Goal: Entertainment & Leisure: Consume media (video, audio)

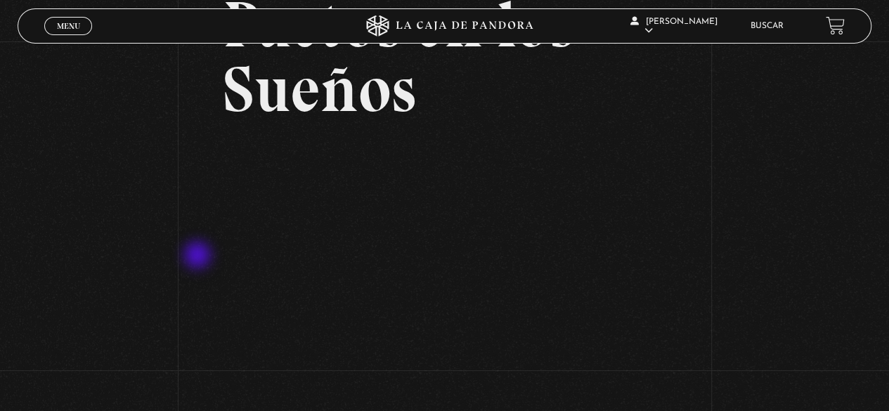
scroll to position [141, 0]
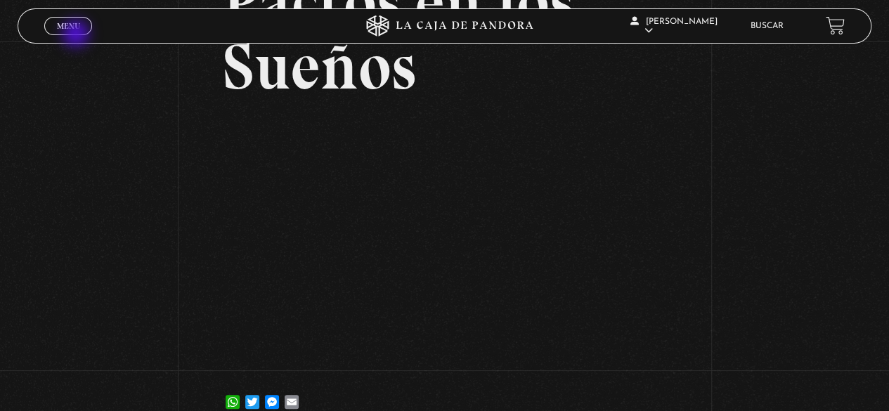
click at [80, 35] on div "Menu Cerrar" at bounding box center [177, 26] width 267 height 34
click at [80, 32] on link "Menu Cerrar" at bounding box center [68, 26] width 48 height 18
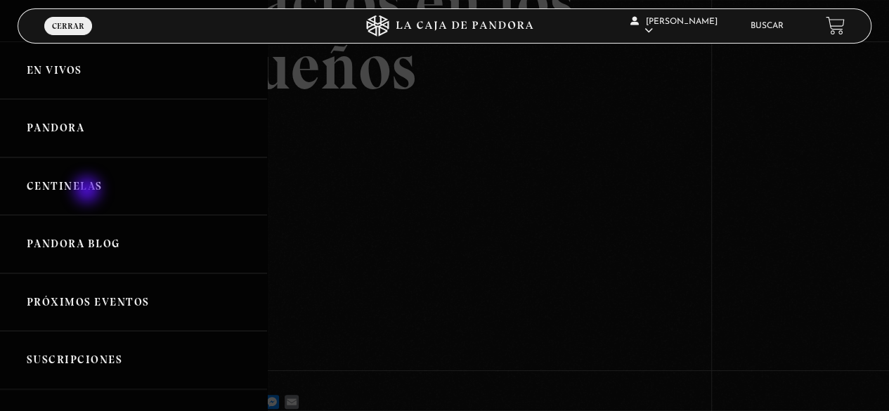
click at [89, 191] on link "Centinelas" at bounding box center [133, 186] width 267 height 58
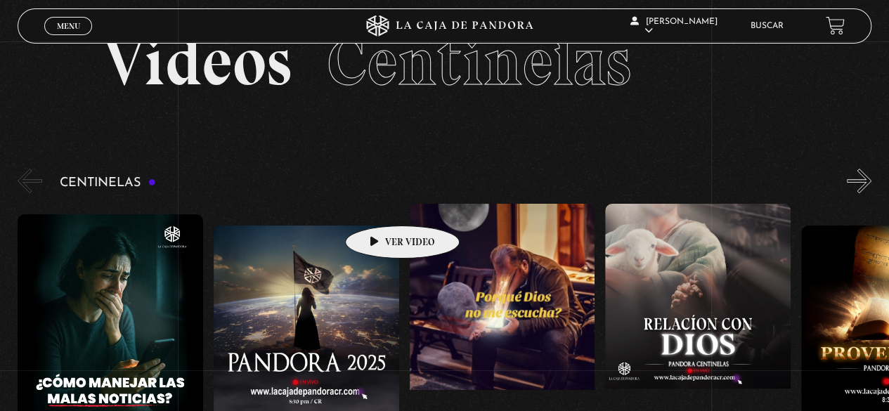
scroll to position [70, 0]
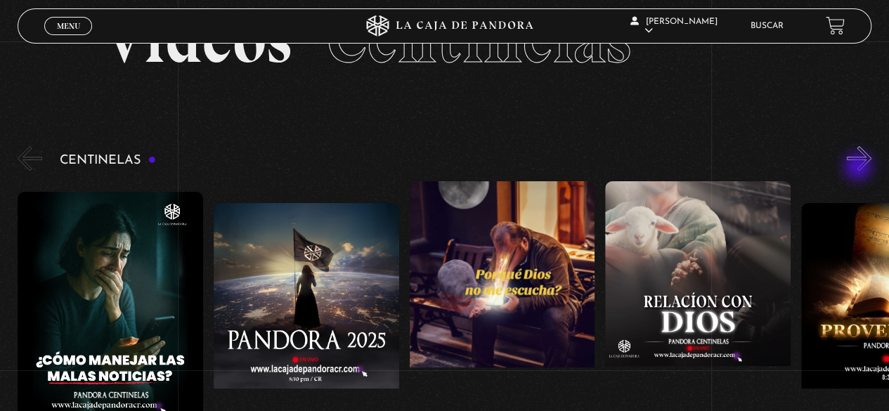
click at [859, 168] on button "»" at bounding box center [859, 158] width 25 height 25
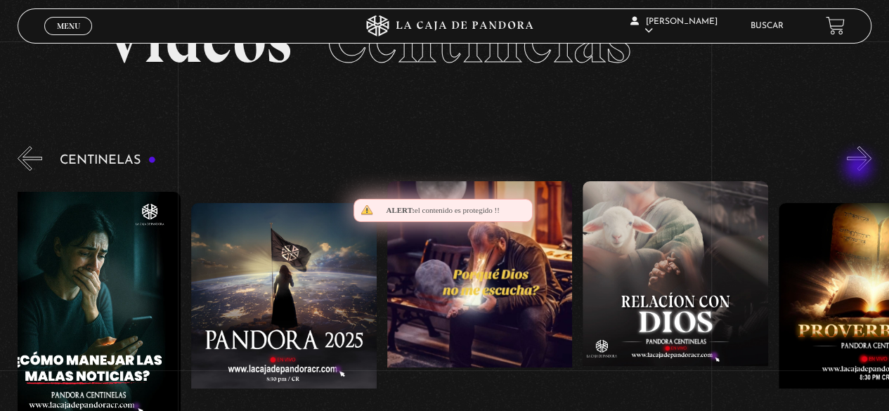
click at [859, 168] on button "»" at bounding box center [859, 158] width 25 height 25
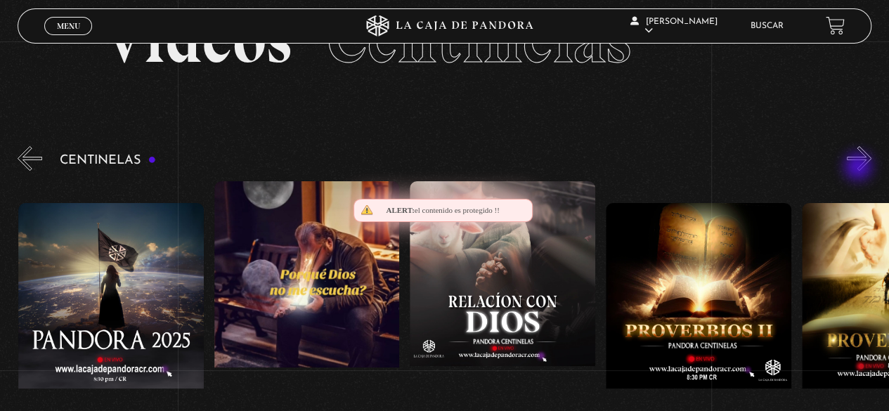
click at [859, 168] on button "»" at bounding box center [859, 158] width 25 height 25
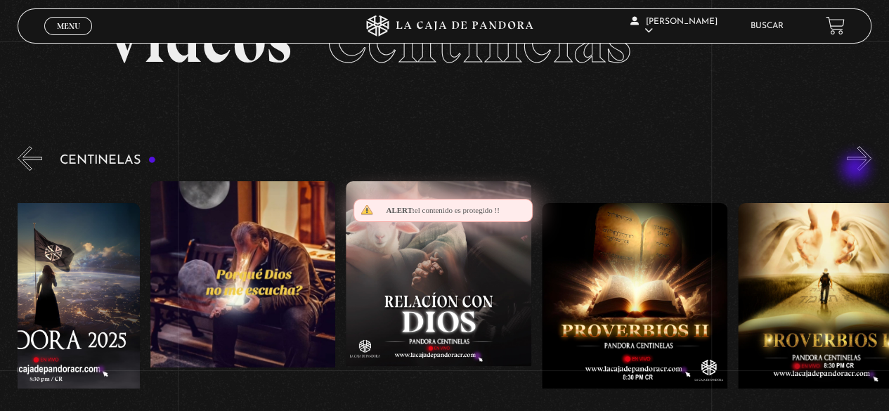
click at [857, 169] on div "Centinelas" at bounding box center [453, 325] width 871 height 365
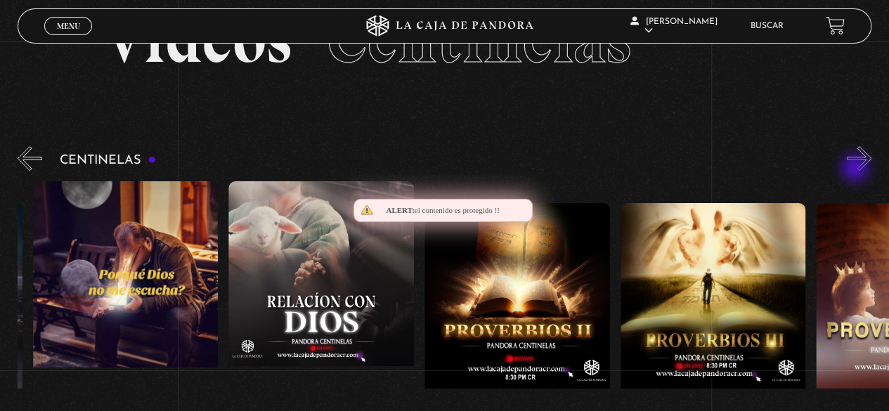
click at [857, 169] on div "Centinelas" at bounding box center [453, 325] width 871 height 365
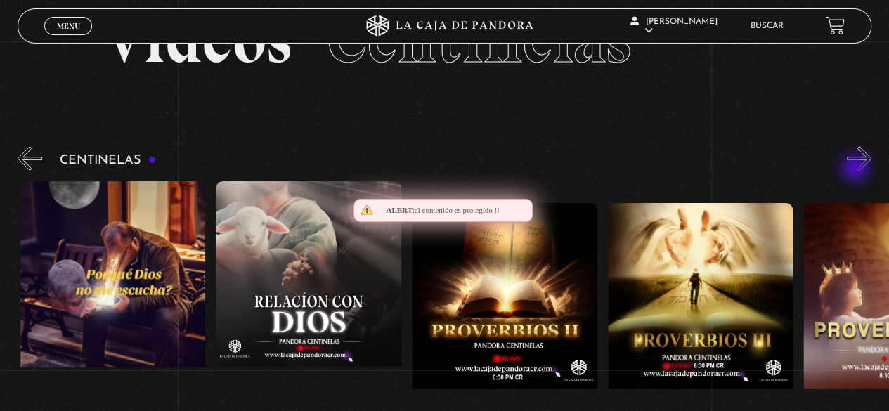
scroll to position [0, 391]
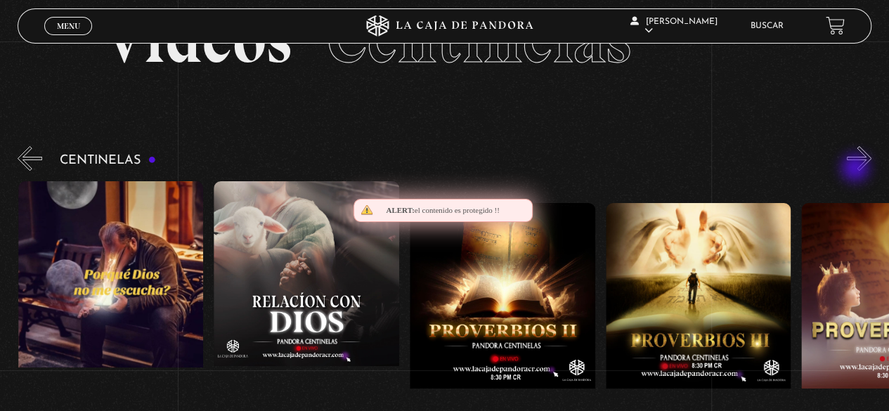
click at [857, 169] on div "Centinelas" at bounding box center [453, 325] width 871 height 365
click at [855, 171] on div "Centinelas" at bounding box center [453, 325] width 871 height 365
click at [859, 167] on button "»" at bounding box center [859, 158] width 25 height 25
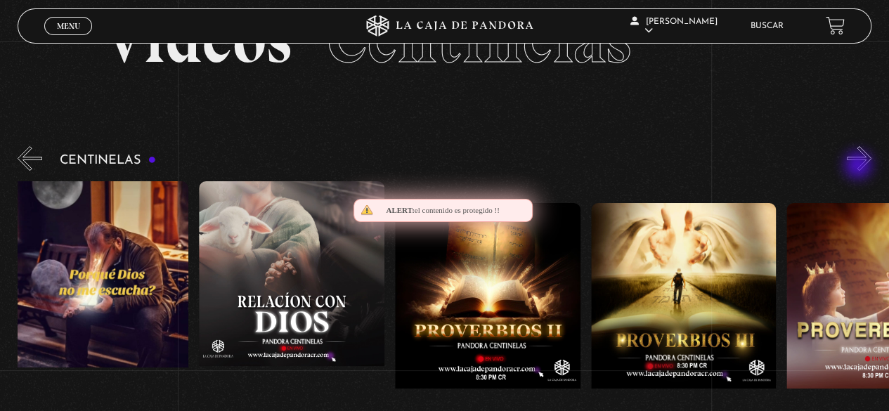
click at [859, 167] on button "»" at bounding box center [859, 158] width 25 height 25
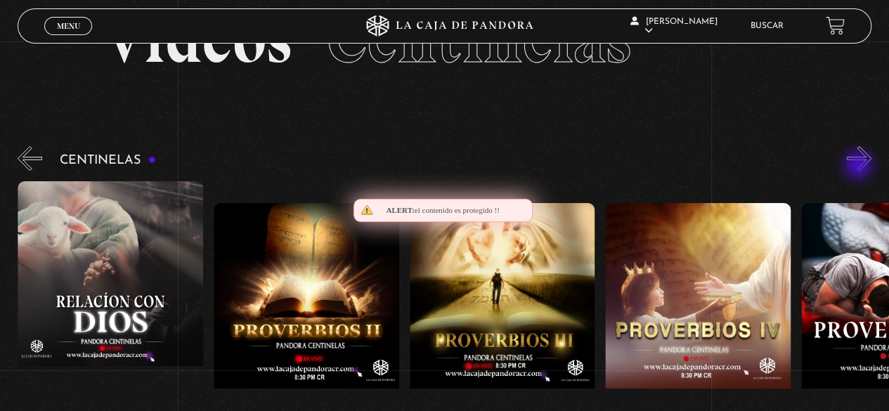
click at [859, 167] on button "»" at bounding box center [859, 158] width 25 height 25
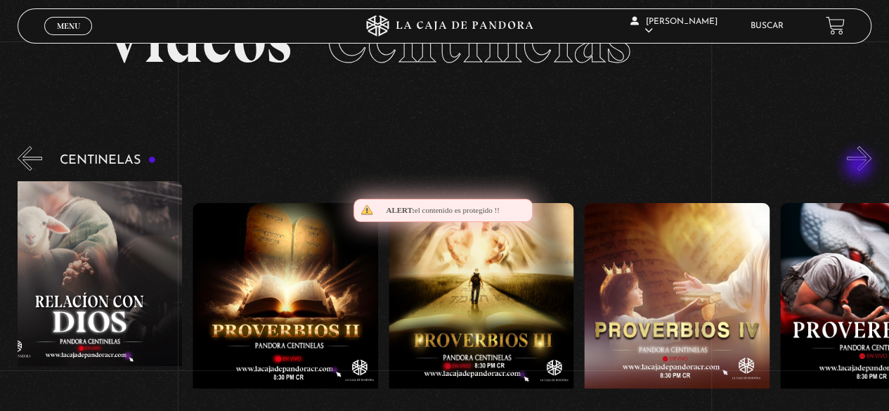
click at [859, 167] on button "»" at bounding box center [859, 158] width 25 height 25
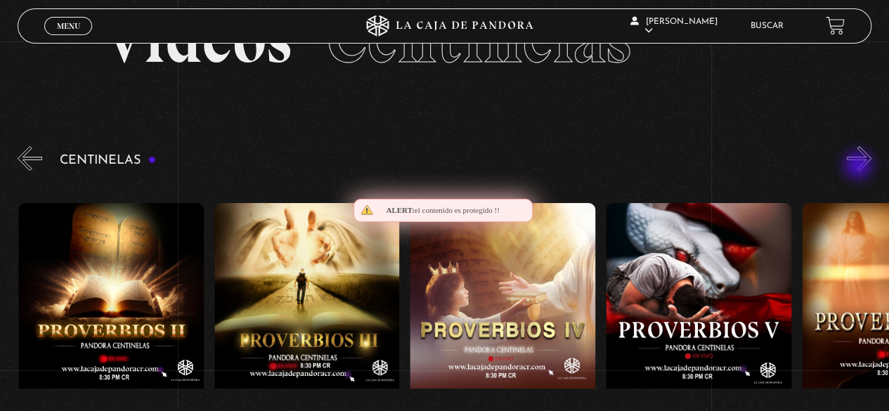
click at [859, 167] on button "»" at bounding box center [859, 158] width 25 height 25
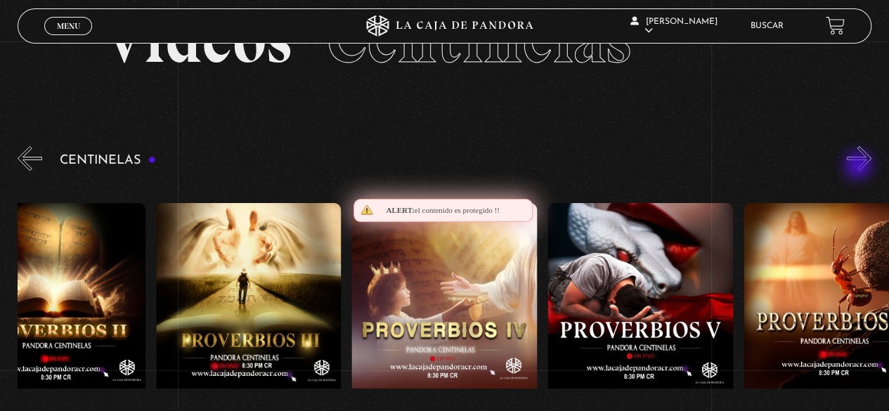
click at [859, 167] on button "»" at bounding box center [859, 158] width 25 height 25
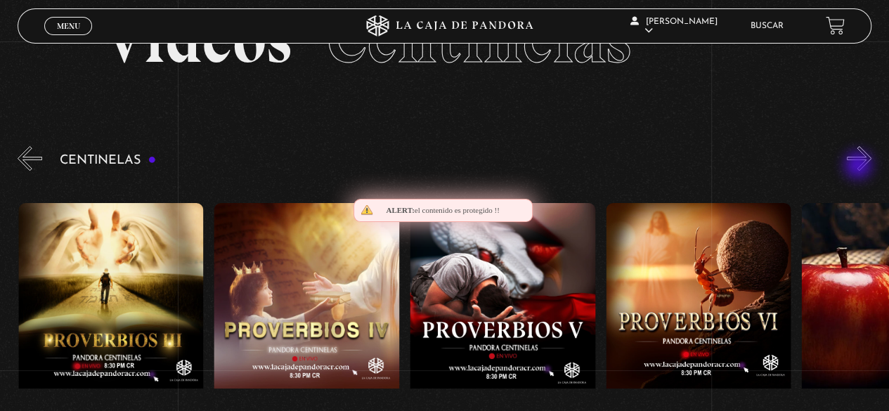
click at [859, 167] on button "»" at bounding box center [859, 158] width 25 height 25
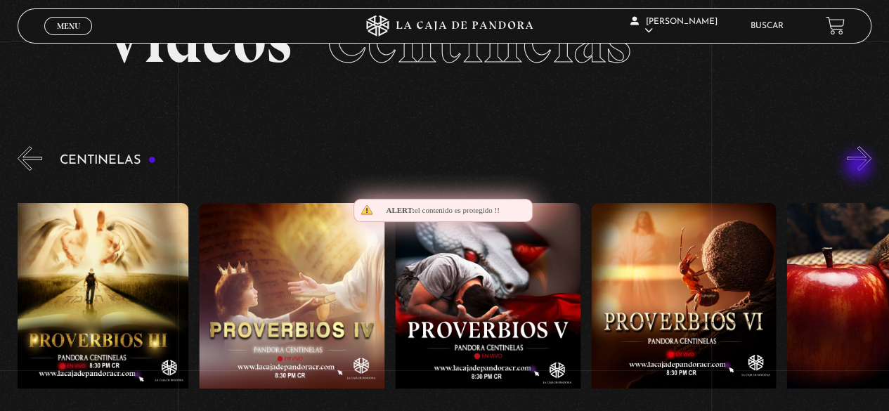
click at [859, 167] on button "»" at bounding box center [859, 158] width 25 height 25
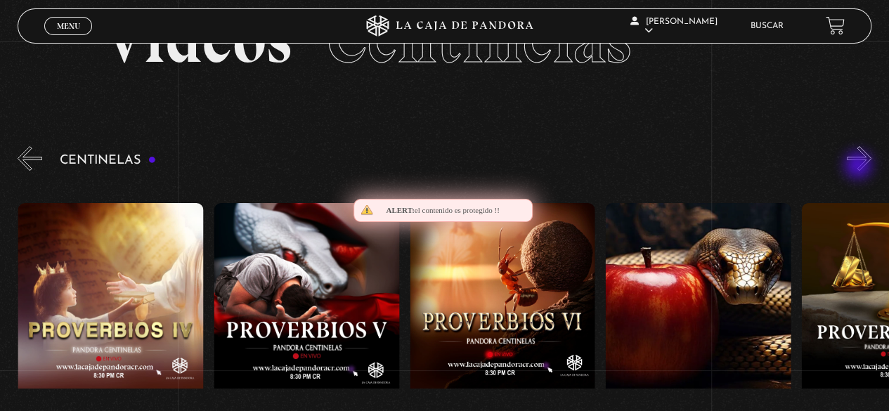
click at [859, 167] on button "»" at bounding box center [859, 158] width 25 height 25
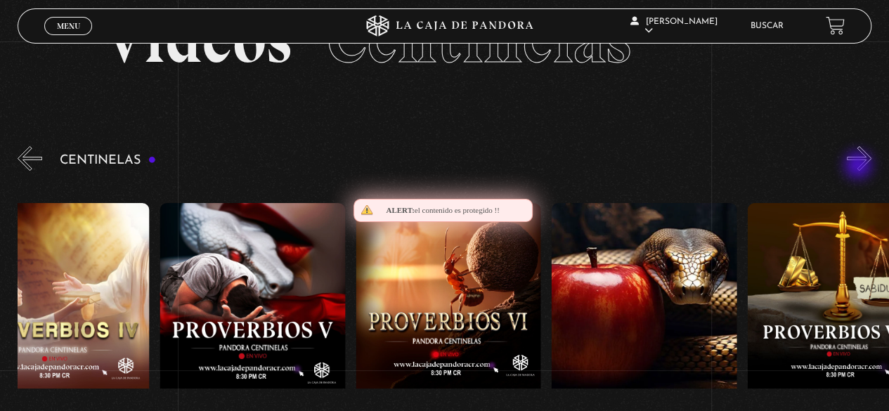
click at [859, 167] on button "»" at bounding box center [859, 158] width 25 height 25
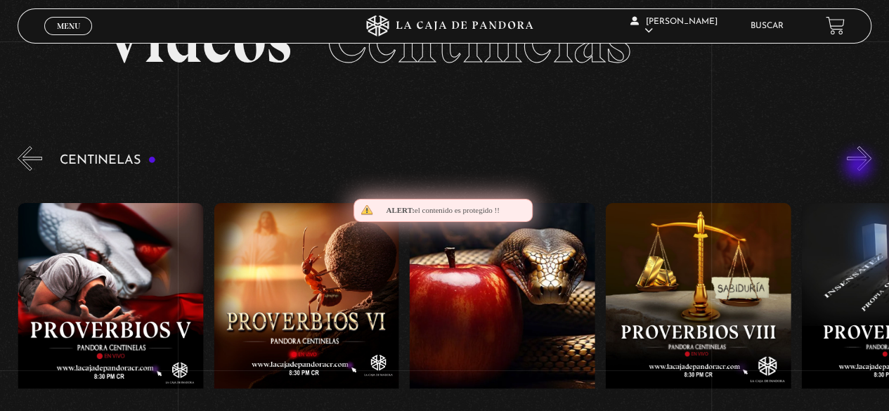
click at [859, 167] on button "»" at bounding box center [859, 158] width 25 height 25
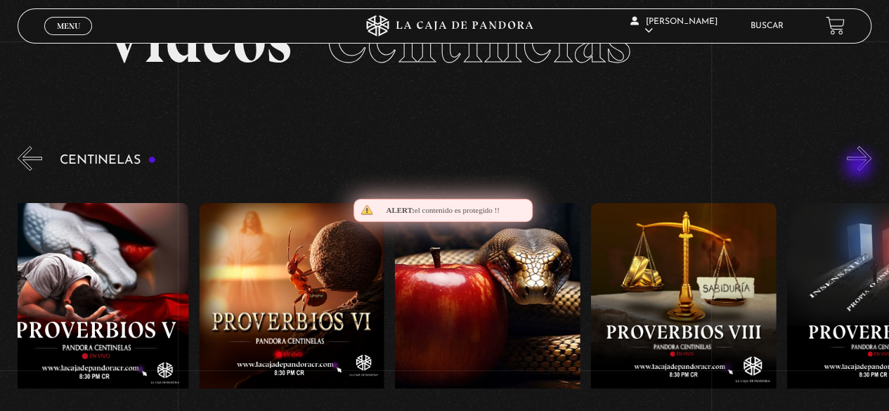
click at [859, 167] on button "»" at bounding box center [859, 158] width 25 height 25
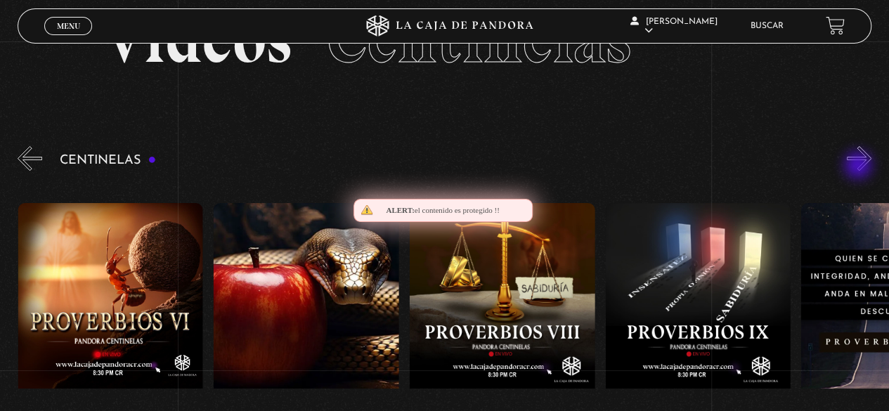
click at [859, 167] on button "»" at bounding box center [859, 158] width 25 height 25
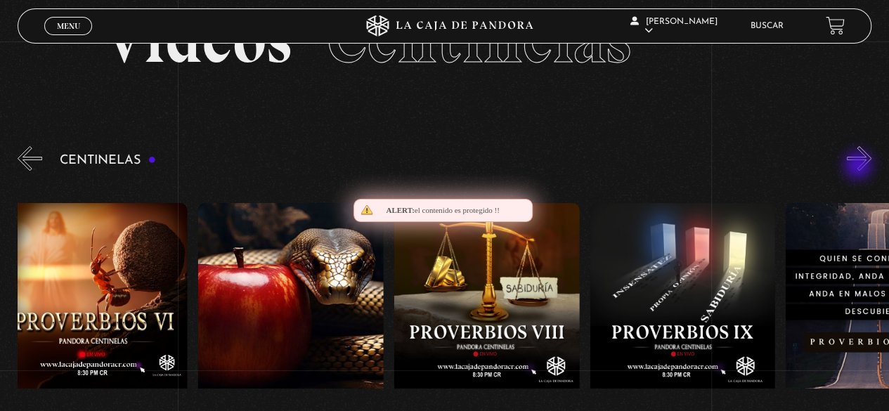
click at [859, 167] on button "»" at bounding box center [859, 158] width 25 height 25
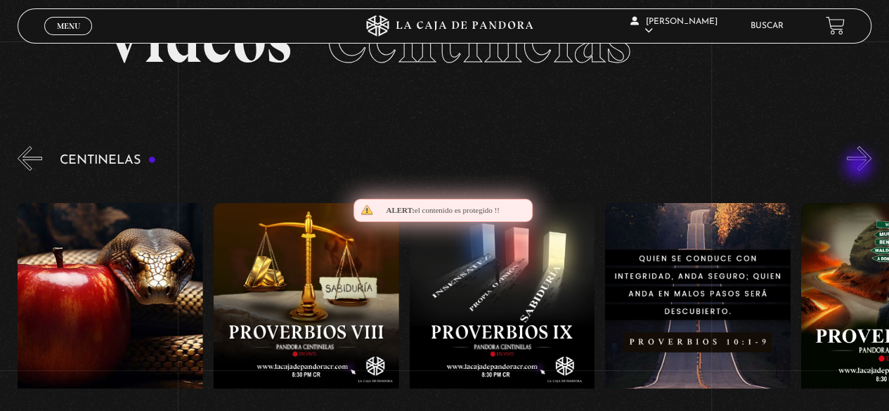
click at [859, 167] on button "»" at bounding box center [859, 158] width 25 height 25
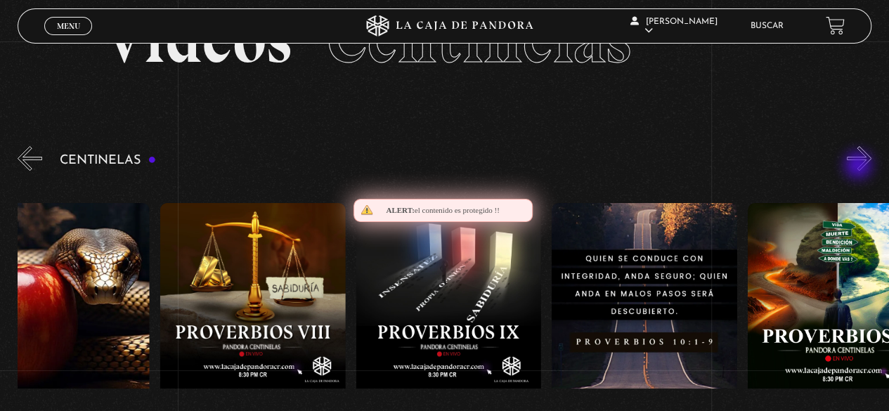
click at [859, 167] on button "»" at bounding box center [859, 158] width 25 height 25
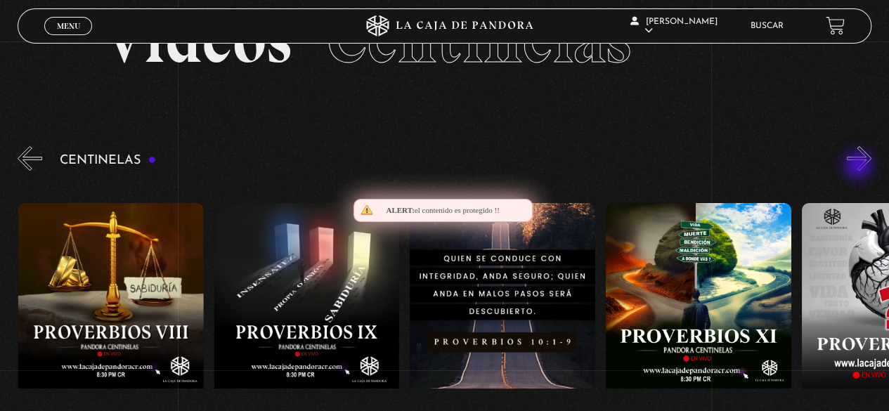
click at [859, 167] on button "»" at bounding box center [859, 158] width 25 height 25
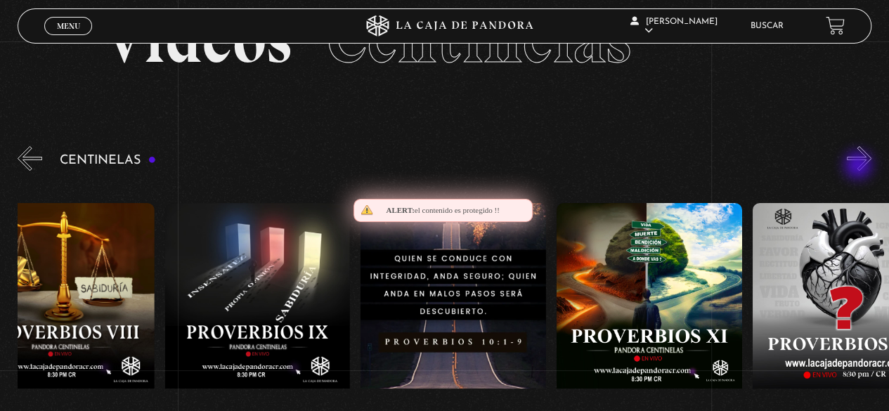
click at [859, 167] on button "»" at bounding box center [859, 158] width 25 height 25
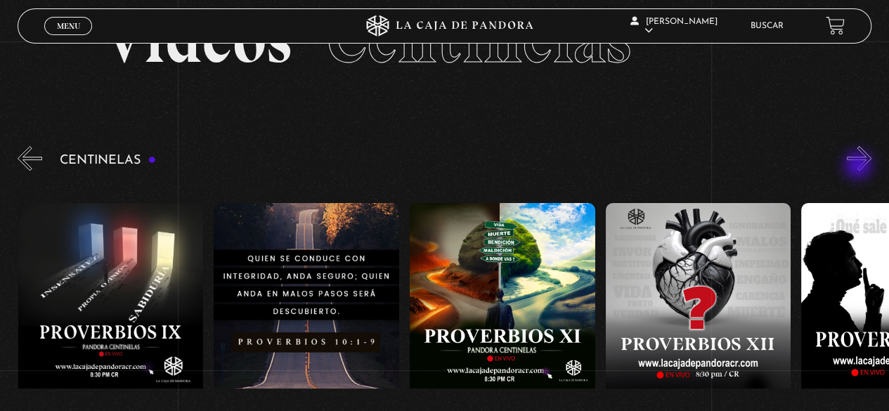
click at [859, 167] on button "»" at bounding box center [859, 158] width 25 height 25
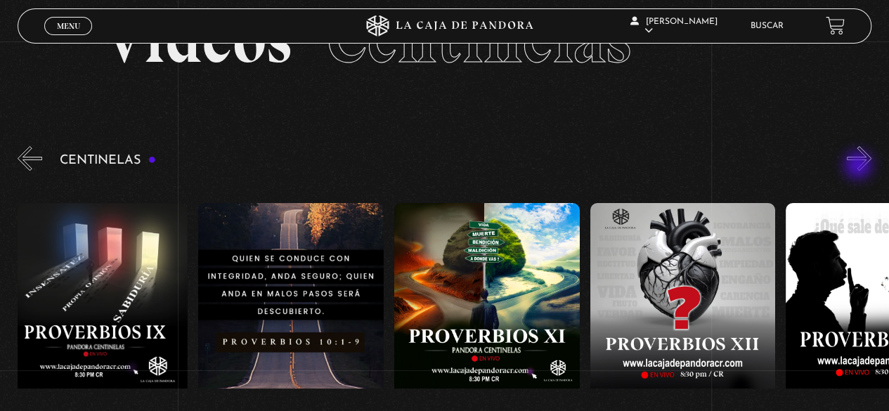
click at [859, 167] on button "»" at bounding box center [859, 158] width 25 height 25
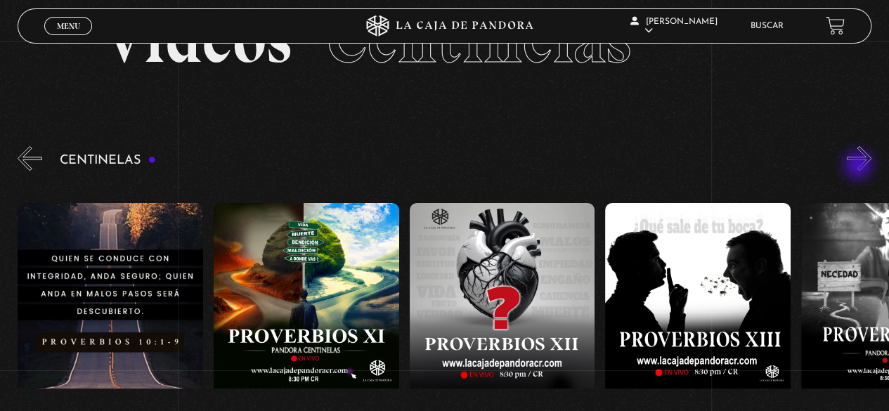
click at [859, 167] on button "»" at bounding box center [859, 158] width 25 height 25
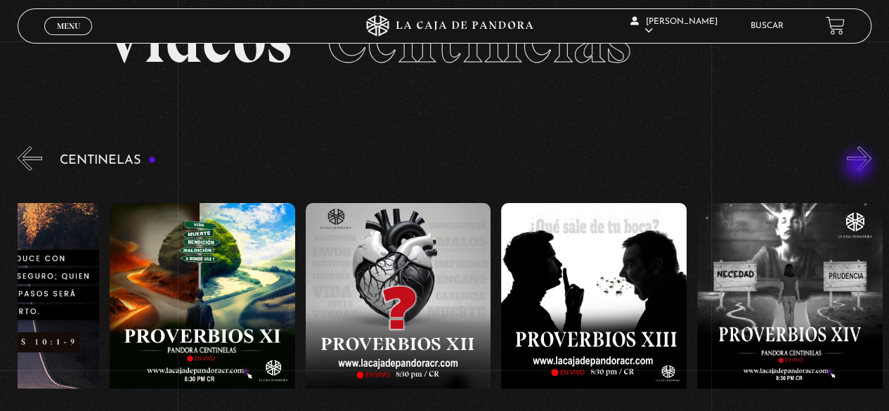
click at [859, 167] on button "»" at bounding box center [859, 158] width 25 height 25
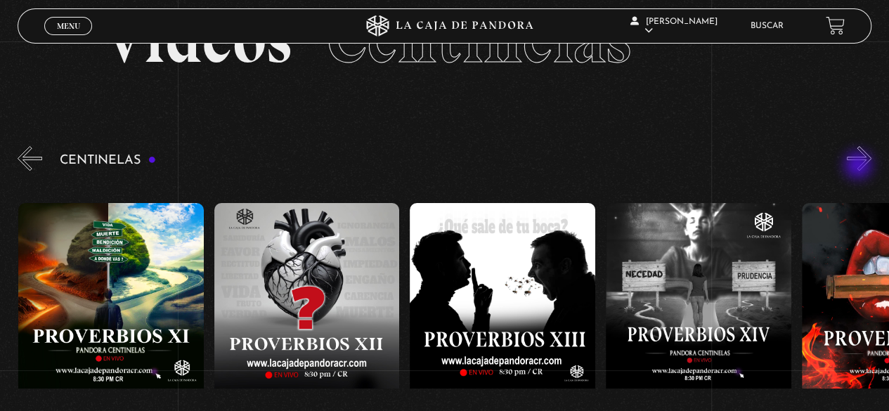
click at [859, 167] on button "»" at bounding box center [859, 158] width 25 height 25
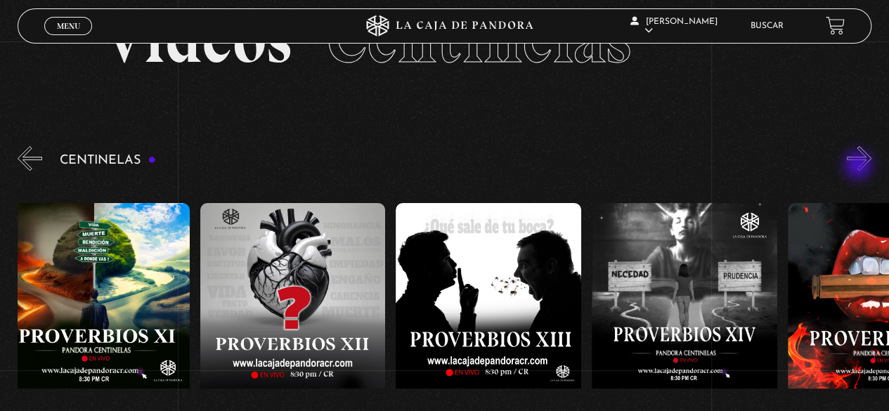
click at [859, 167] on button "»" at bounding box center [859, 158] width 25 height 25
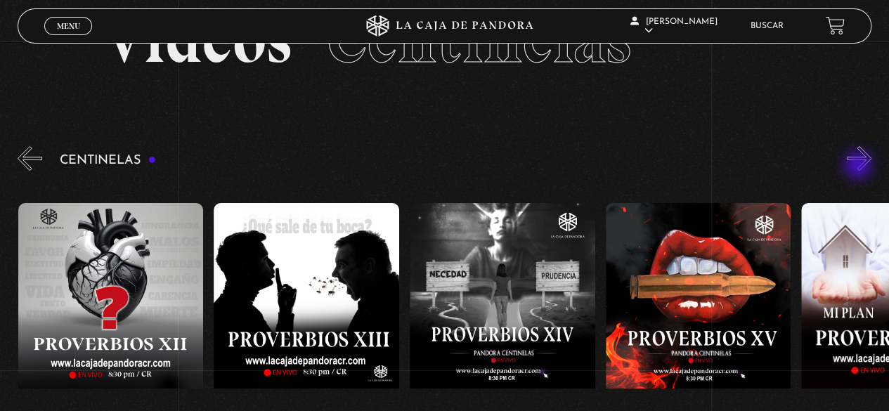
click at [859, 167] on button "»" at bounding box center [859, 158] width 25 height 25
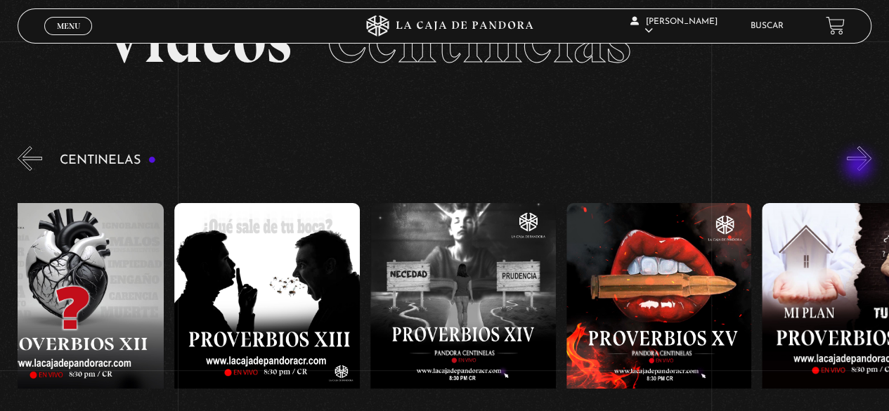
click at [859, 167] on button "»" at bounding box center [859, 158] width 25 height 25
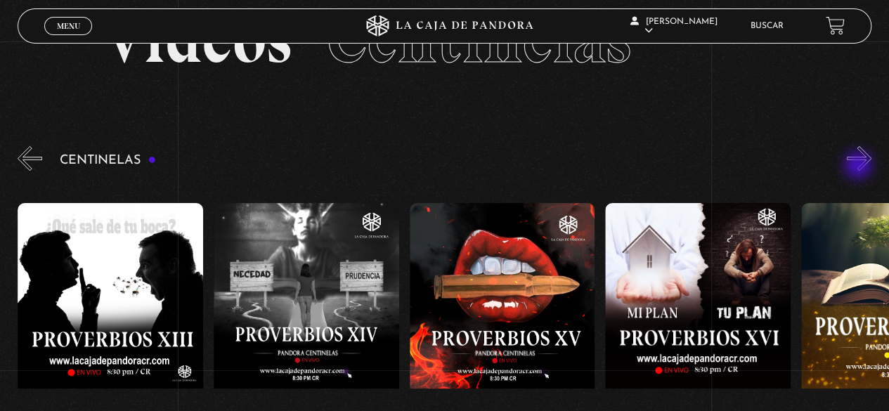
click at [859, 167] on button "»" at bounding box center [859, 158] width 25 height 25
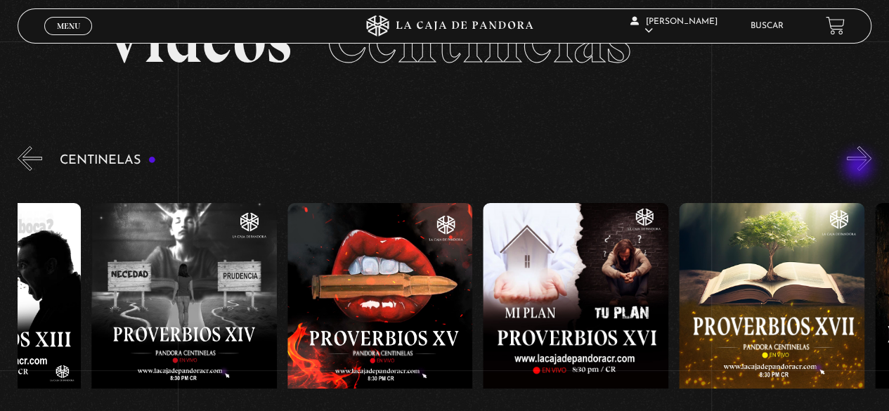
click at [859, 167] on button "»" at bounding box center [859, 158] width 25 height 25
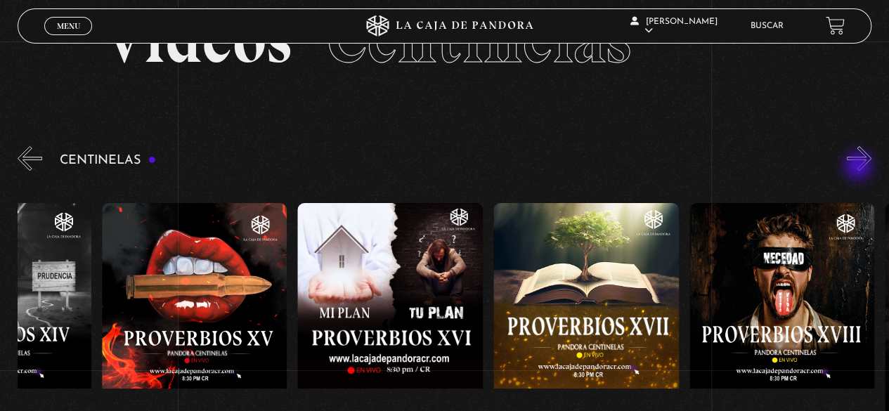
click at [859, 167] on button "»" at bounding box center [859, 158] width 25 height 25
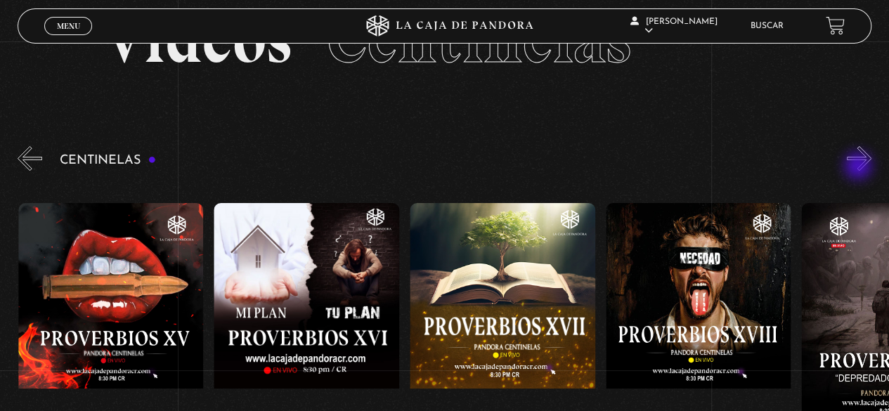
click at [859, 167] on button "»" at bounding box center [859, 158] width 25 height 25
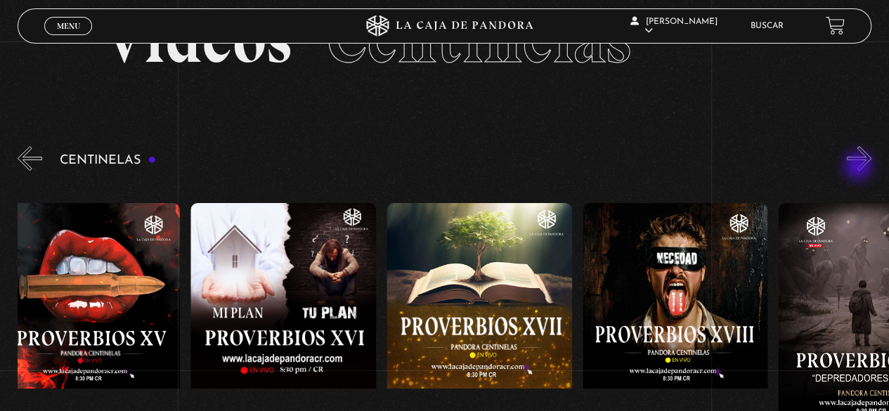
click at [859, 167] on button "»" at bounding box center [859, 158] width 25 height 25
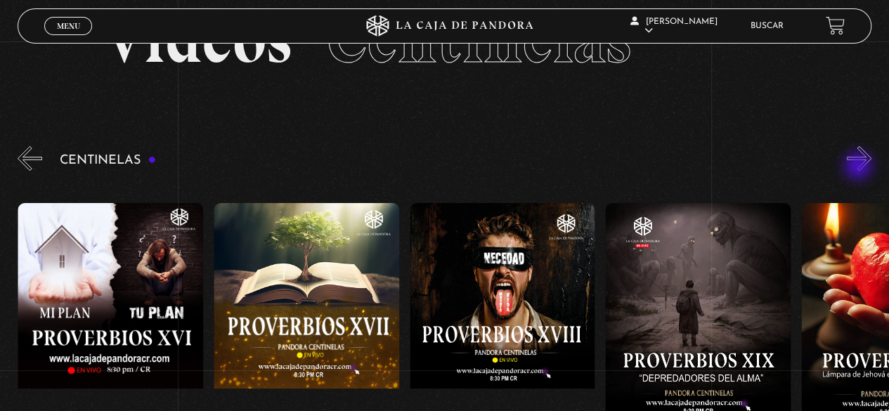
click at [859, 167] on button "»" at bounding box center [859, 158] width 25 height 25
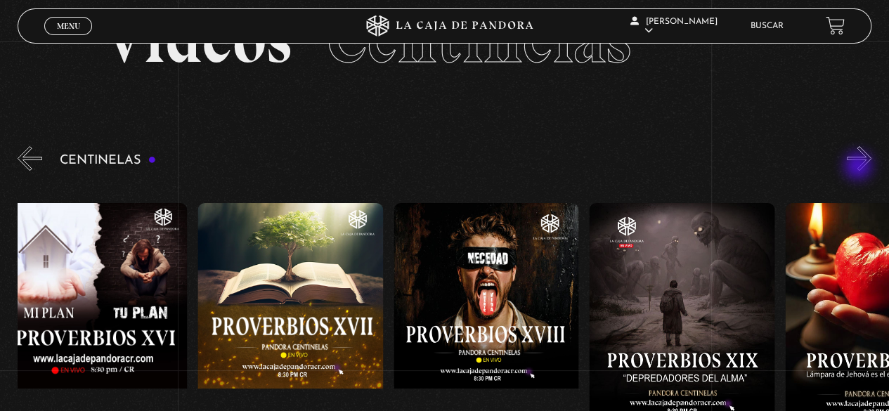
click at [859, 167] on button "»" at bounding box center [859, 158] width 25 height 25
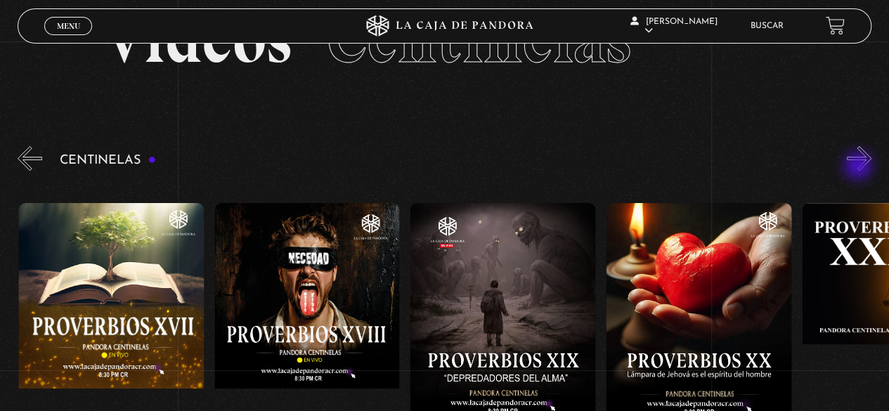
click at [859, 167] on button "»" at bounding box center [859, 158] width 25 height 25
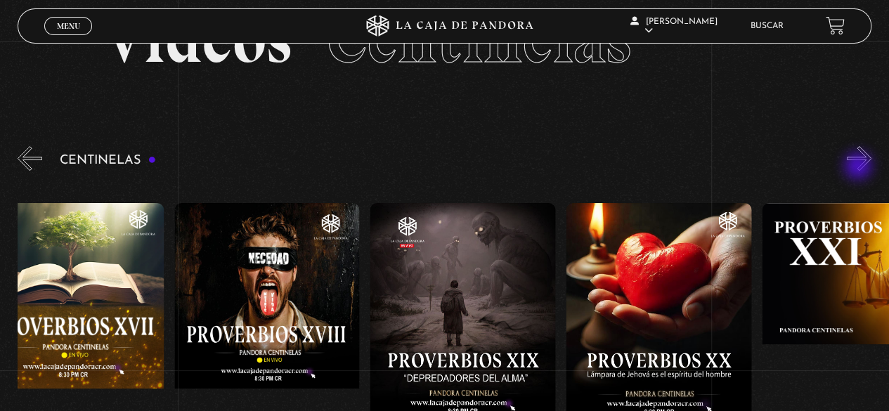
click at [859, 167] on button "»" at bounding box center [859, 158] width 25 height 25
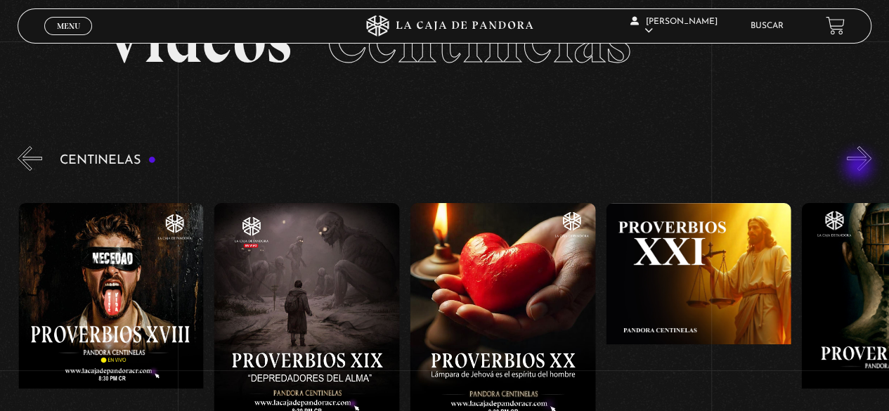
click at [859, 167] on button "»" at bounding box center [859, 158] width 25 height 25
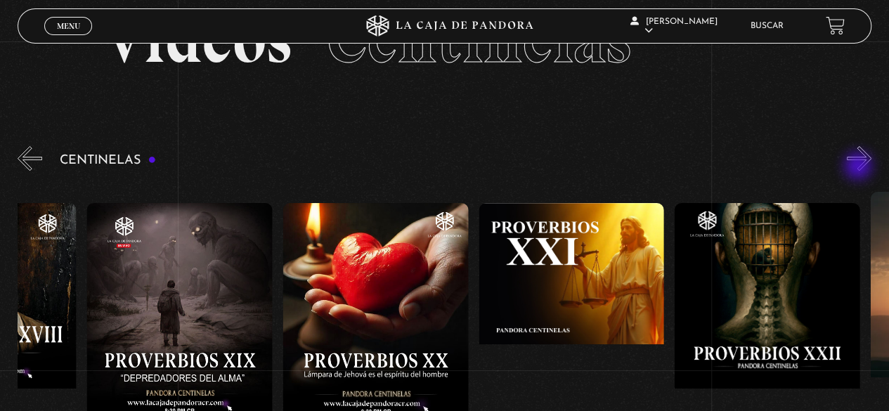
click at [859, 167] on button "»" at bounding box center [859, 158] width 25 height 25
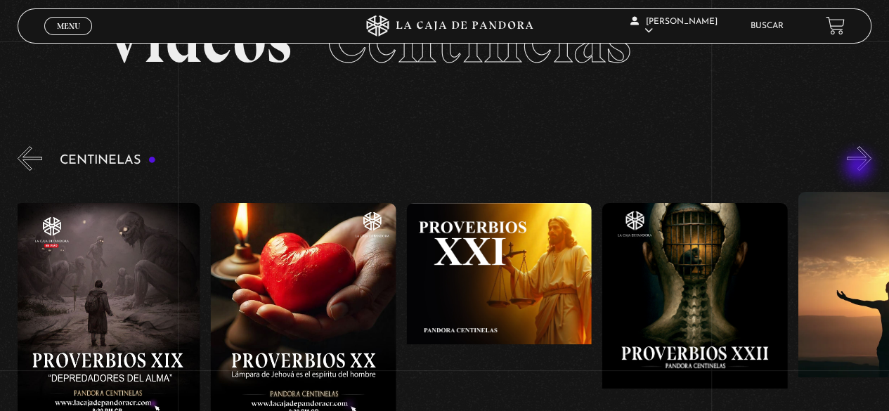
click at [859, 167] on button "»" at bounding box center [859, 158] width 25 height 25
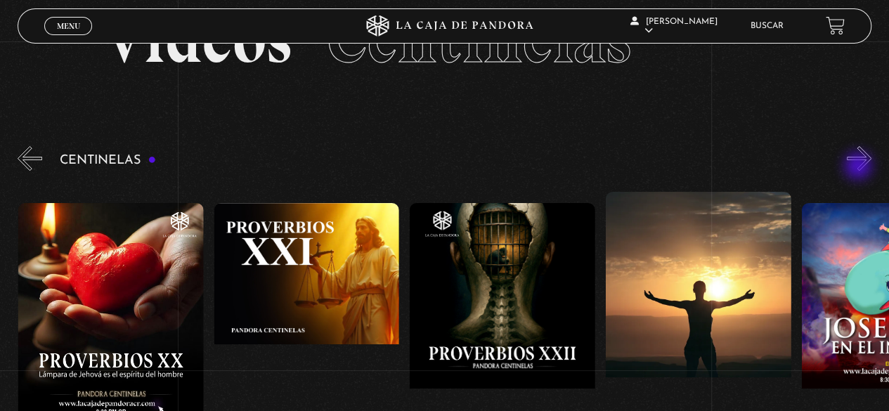
click at [859, 167] on button "»" at bounding box center [859, 158] width 25 height 25
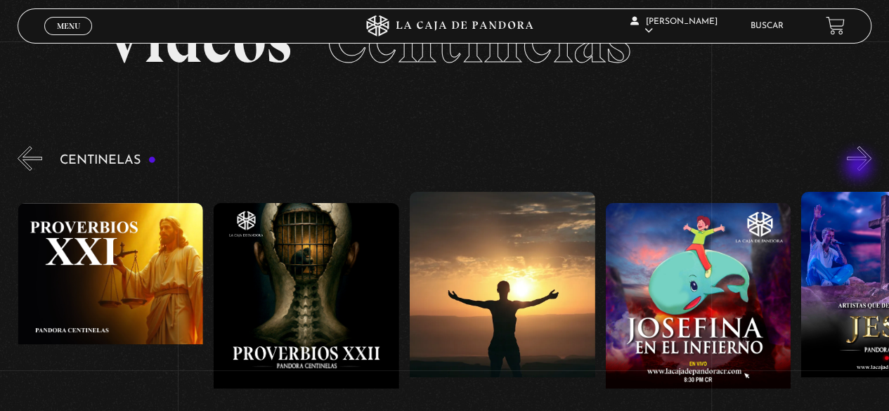
click at [859, 167] on button "»" at bounding box center [859, 158] width 25 height 25
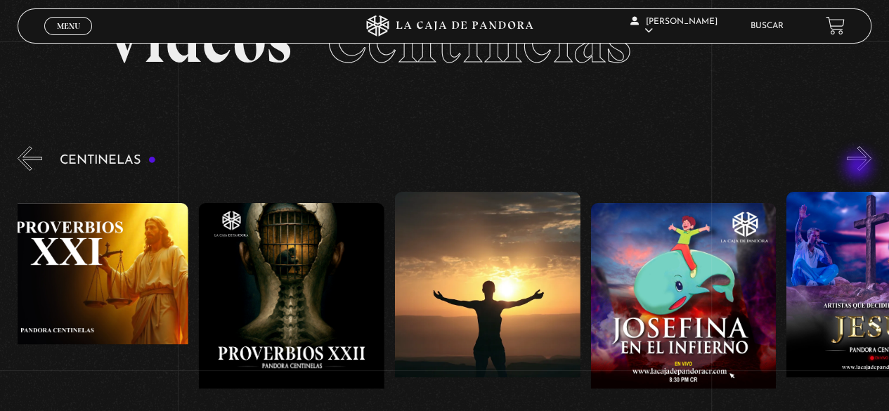
click at [859, 167] on button "»" at bounding box center [859, 158] width 25 height 25
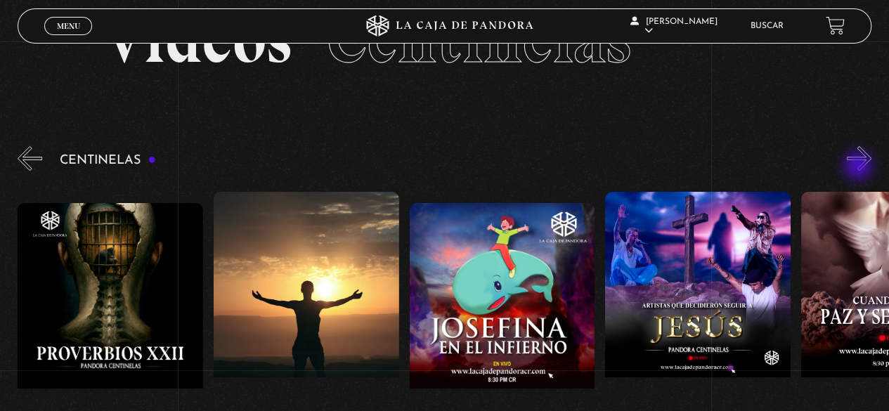
click at [859, 167] on button "»" at bounding box center [859, 158] width 25 height 25
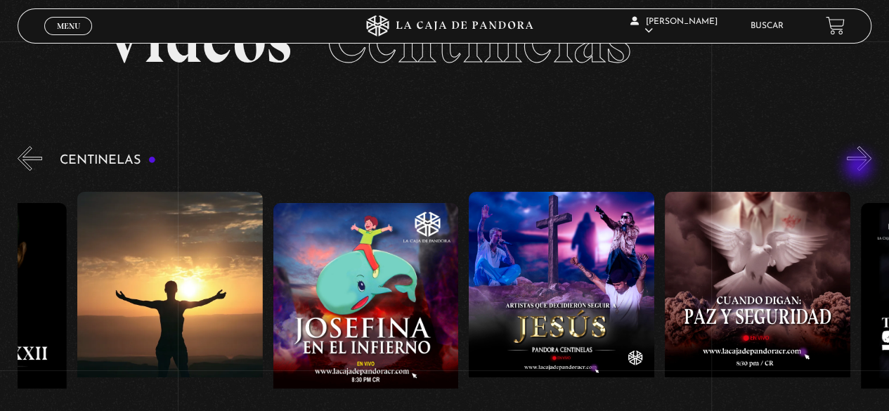
click at [859, 167] on button "»" at bounding box center [859, 158] width 25 height 25
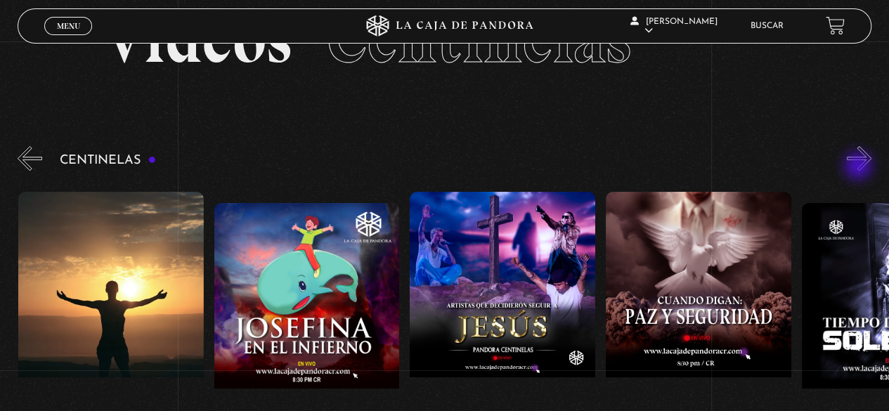
click at [859, 167] on button "»" at bounding box center [859, 158] width 25 height 25
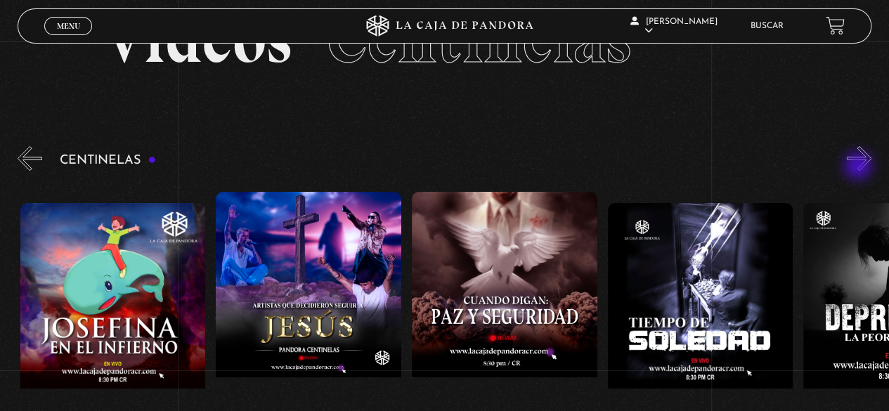
click at [859, 167] on button "»" at bounding box center [859, 158] width 25 height 25
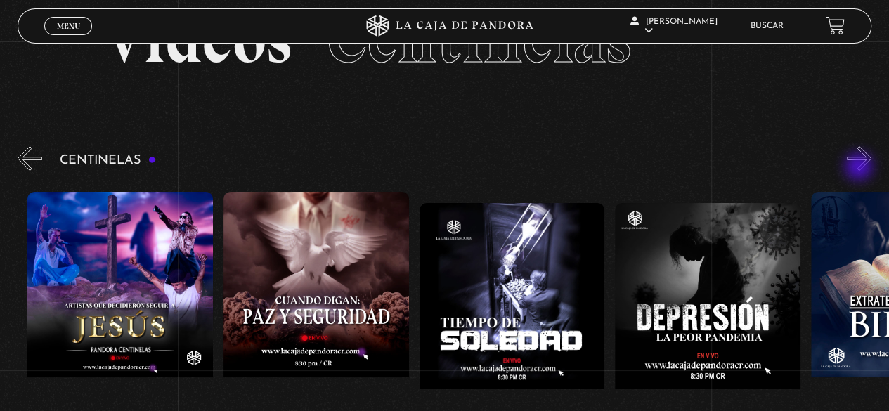
click at [860, 167] on button "»" at bounding box center [859, 158] width 25 height 25
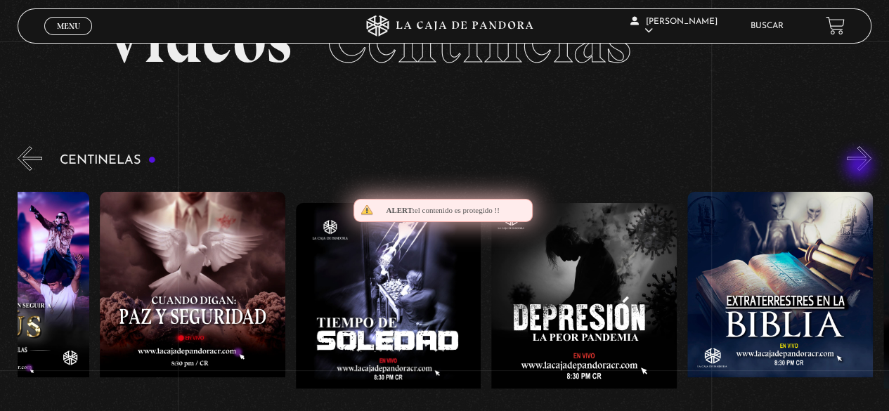
click at [860, 167] on button "»" at bounding box center [859, 158] width 25 height 25
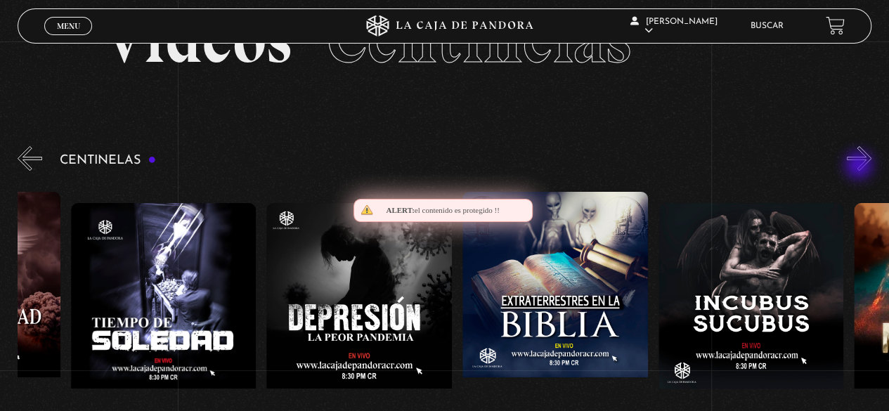
click at [860, 167] on button "»" at bounding box center [859, 158] width 25 height 25
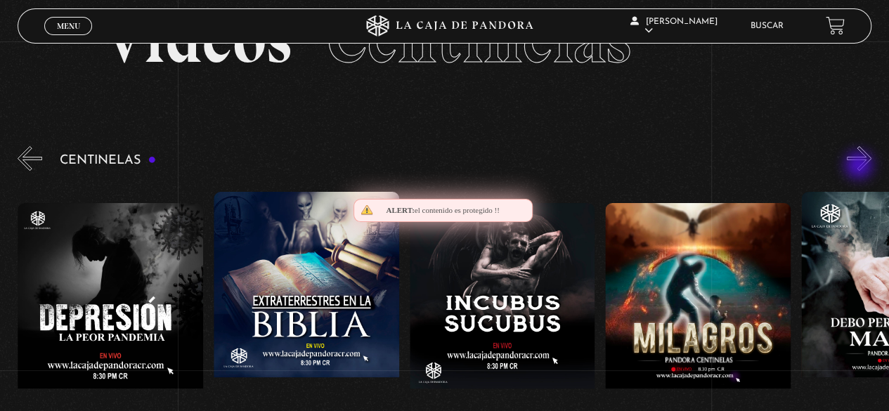
click at [860, 167] on button "»" at bounding box center [859, 158] width 25 height 25
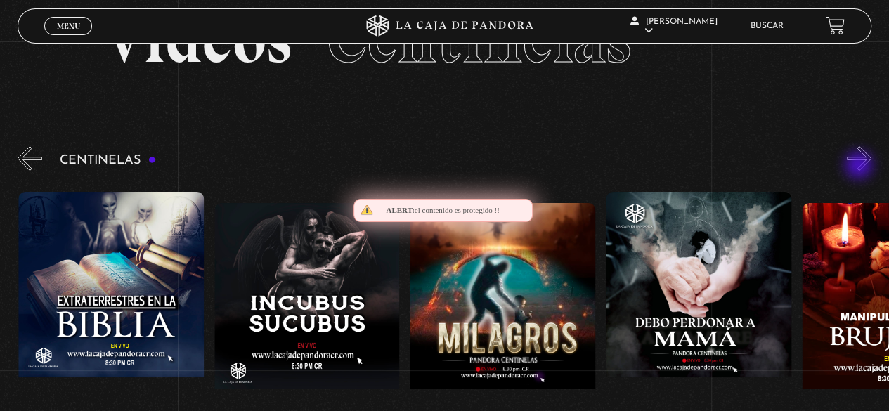
click at [860, 167] on button "»" at bounding box center [859, 158] width 25 height 25
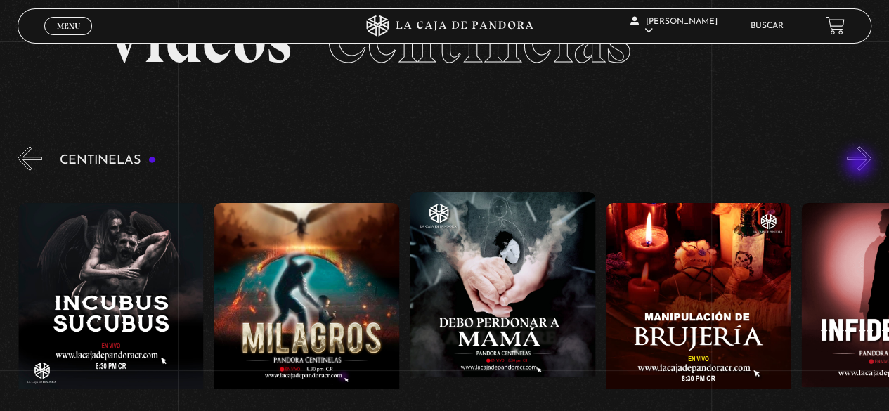
click at [861, 162] on button "»" at bounding box center [859, 158] width 25 height 25
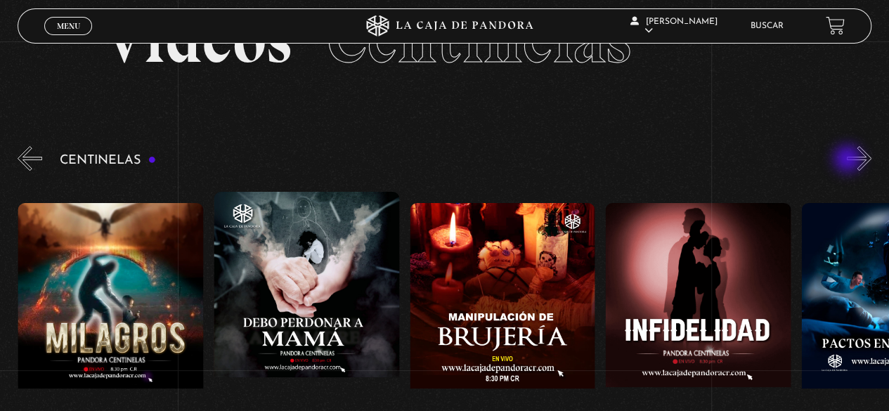
click at [849, 160] on div "Centinelas" at bounding box center [453, 325] width 871 height 365
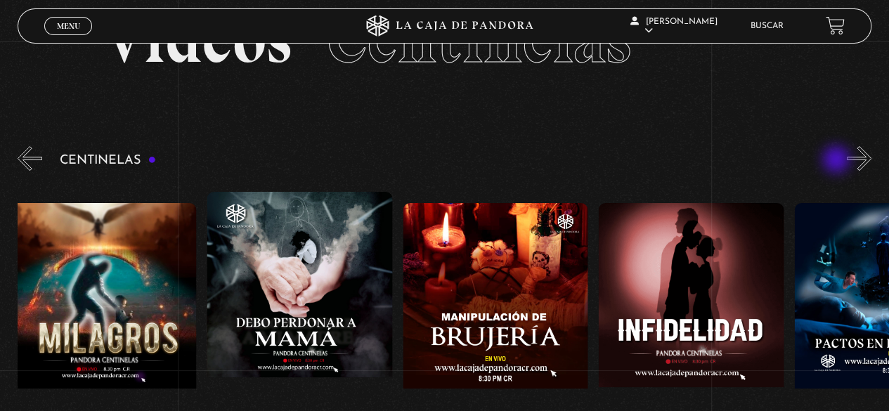
click at [821, 203] on figure at bounding box center [887, 329] width 186 height 253
click at [854, 151] on div "Centinelas" at bounding box center [453, 325] width 871 height 365
click at [866, 160] on button "»" at bounding box center [859, 158] width 25 height 25
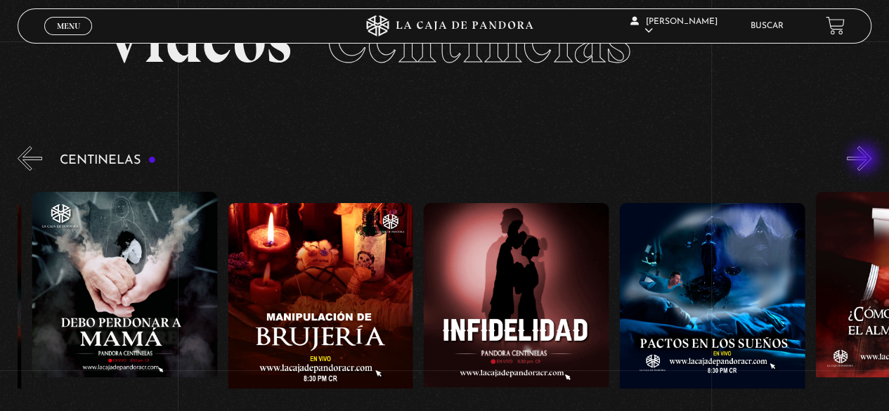
click at [866, 160] on button "»" at bounding box center [859, 158] width 25 height 25
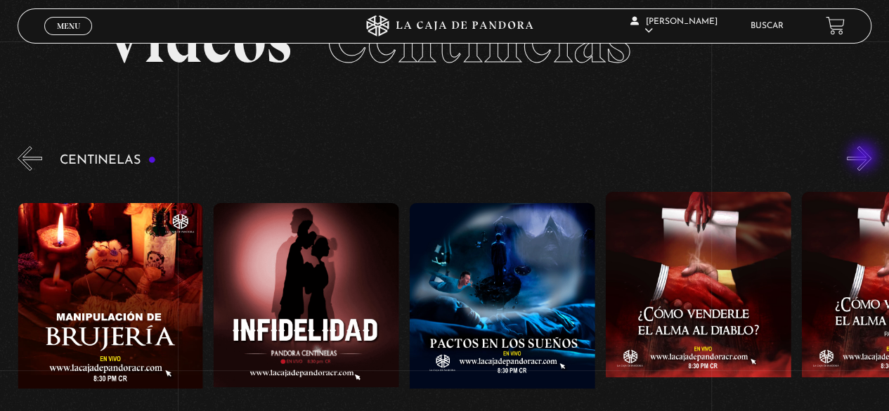
click at [864, 157] on button "»" at bounding box center [859, 158] width 25 height 25
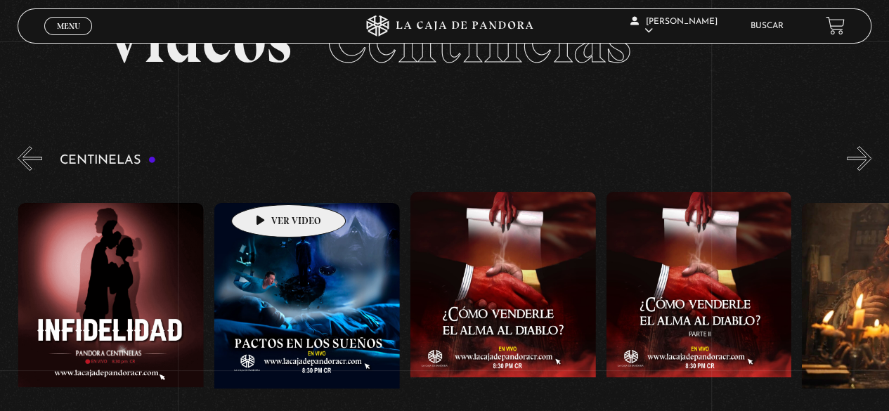
scroll to position [0, 7050]
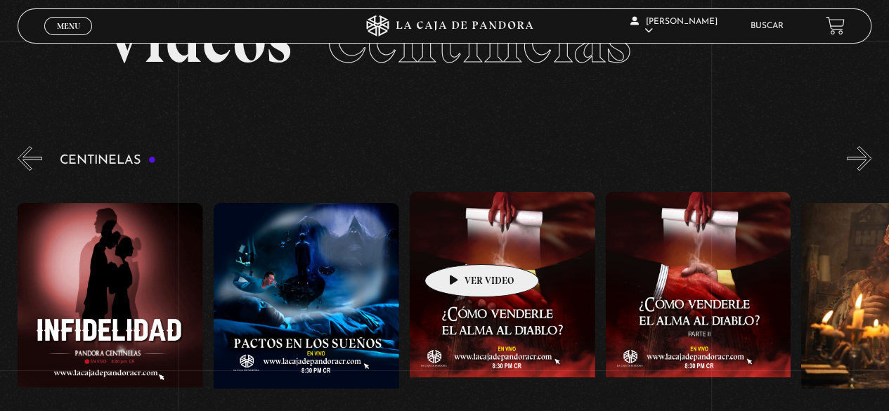
click at [460, 243] on figure at bounding box center [503, 318] width 186 height 253
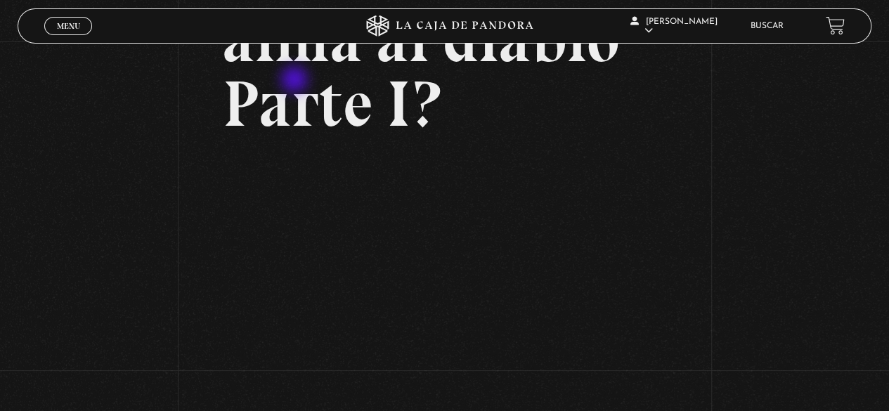
scroll to position [211, 0]
